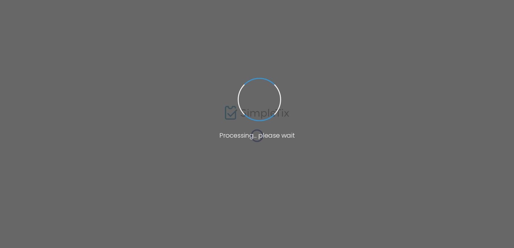
type input "[URL][DOMAIN_NAME]"
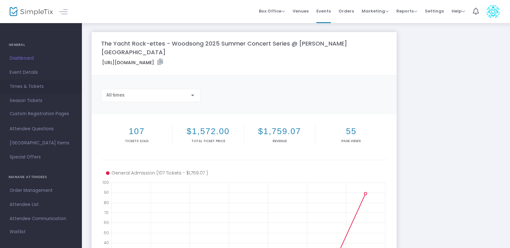
click at [34, 85] on span "Times & Tickets" at bounding box center [41, 87] width 63 height 8
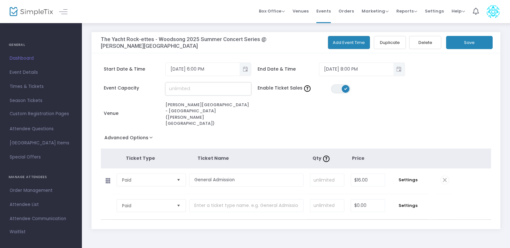
click at [215, 89] on input at bounding box center [208, 89] width 85 height 12
type input "150"
click at [459, 41] on button "Save" at bounding box center [469, 42] width 47 height 13
click at [41, 55] on span "Dashboard" at bounding box center [41, 58] width 63 height 8
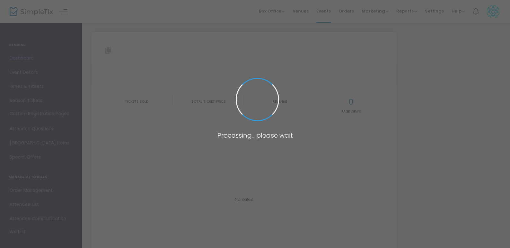
type input "[URL][DOMAIN_NAME]"
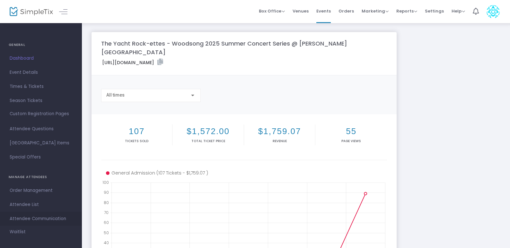
click at [33, 217] on span "Attendee Communication" at bounding box center [41, 219] width 63 height 8
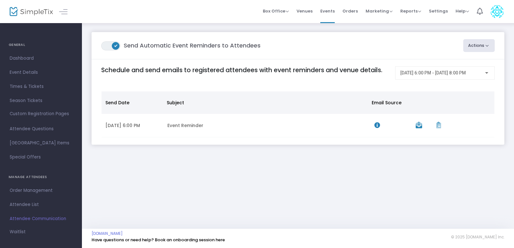
click at [468, 43] on button "Actions" at bounding box center [479, 45] width 32 height 13
click at [461, 62] on li "Create Email Blast" at bounding box center [460, 63] width 67 height 13
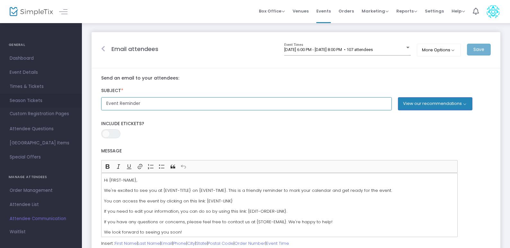
drag, startPoint x: 172, startPoint y: 105, endPoint x: 77, endPoint y: 106, distance: 94.4
click at [77, 106] on div "GENERAL Dashboard Event Details Times & Tickets Season Passes Season Tickets Cu…" at bounding box center [255, 188] width 510 height 376
type input "T"
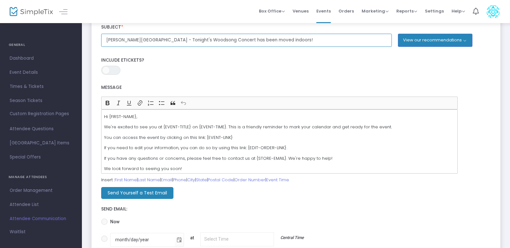
scroll to position [64, 0]
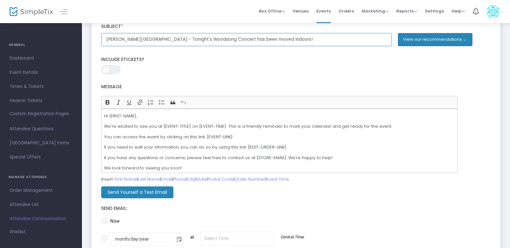
type input "[PERSON_NAME][GEOGRAPHIC_DATA] - Tonight's Woodsong Concert has been moved indo…"
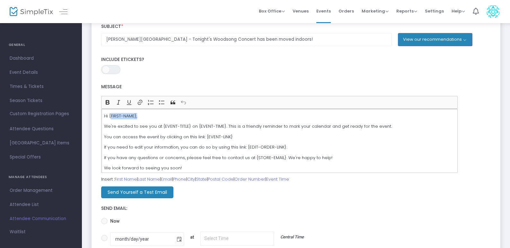
drag, startPoint x: 143, startPoint y: 117, endPoint x: 110, endPoint y: 117, distance: 32.8
click at [110, 117] on p "Hi {FIRST-NAME}," at bounding box center [279, 116] width 351 height 6
click at [152, 119] on p "Hi {FIRST-NAME}," at bounding box center [279, 116] width 351 height 6
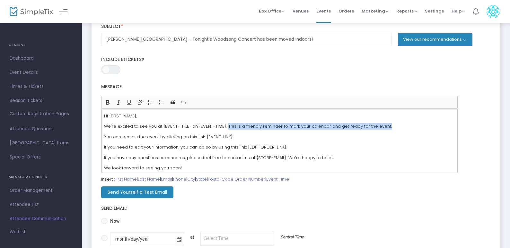
drag, startPoint x: 384, startPoint y: 127, endPoint x: 223, endPoint y: 124, distance: 160.2
click at [223, 124] on p "We're excited to see you at {EVENT-TITLE} on {EVENT-TIME}. This is a friendly r…" at bounding box center [279, 126] width 351 height 6
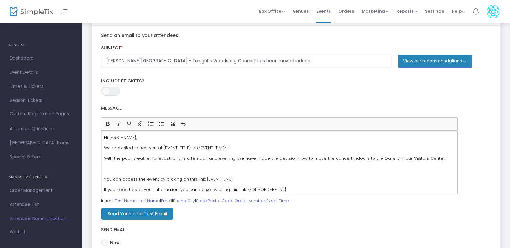
scroll to position [32, 0]
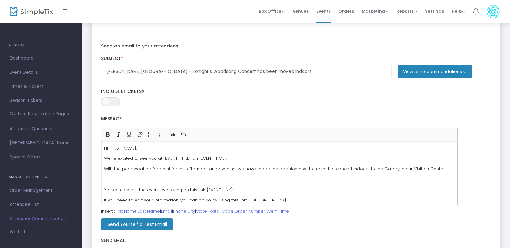
click at [236, 156] on p "We're excited to see you at {EVENT-TITLE} on {EVENT-TIME}." at bounding box center [279, 158] width 351 height 6
click at [180, 178] on p "Rich Text Editor, main" at bounding box center [279, 179] width 351 height 6
